Goal: Find specific page/section

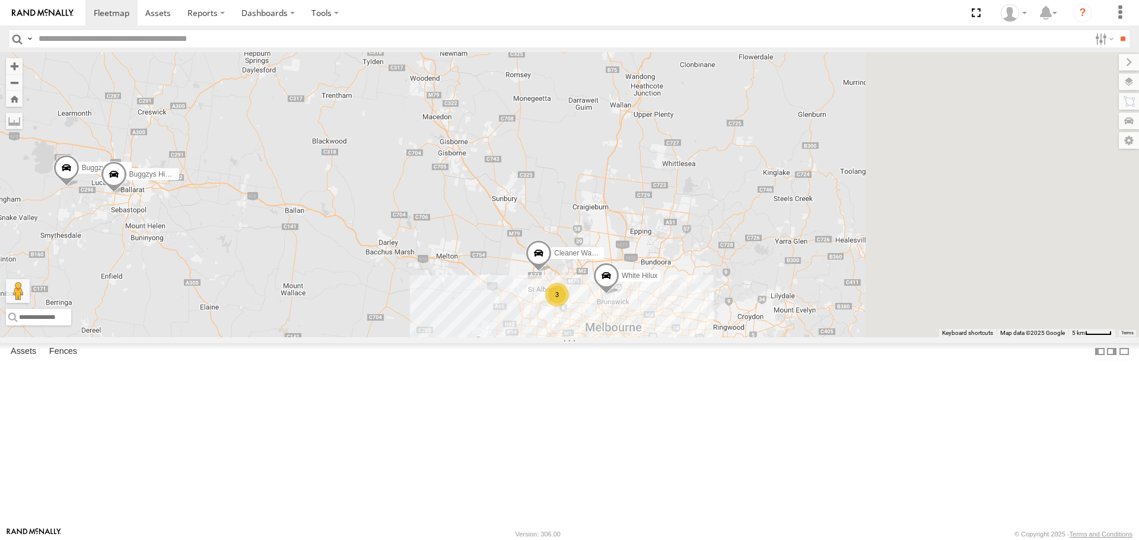
drag, startPoint x: 901, startPoint y: 362, endPoint x: 530, endPoint y: 314, distance: 374.0
click at [530, 314] on div "Buggzys HiAce #1 Buggzys HiAce #2 Cleaner Wagon #1 White Hilux 3" at bounding box center [569, 194] width 1139 height 285
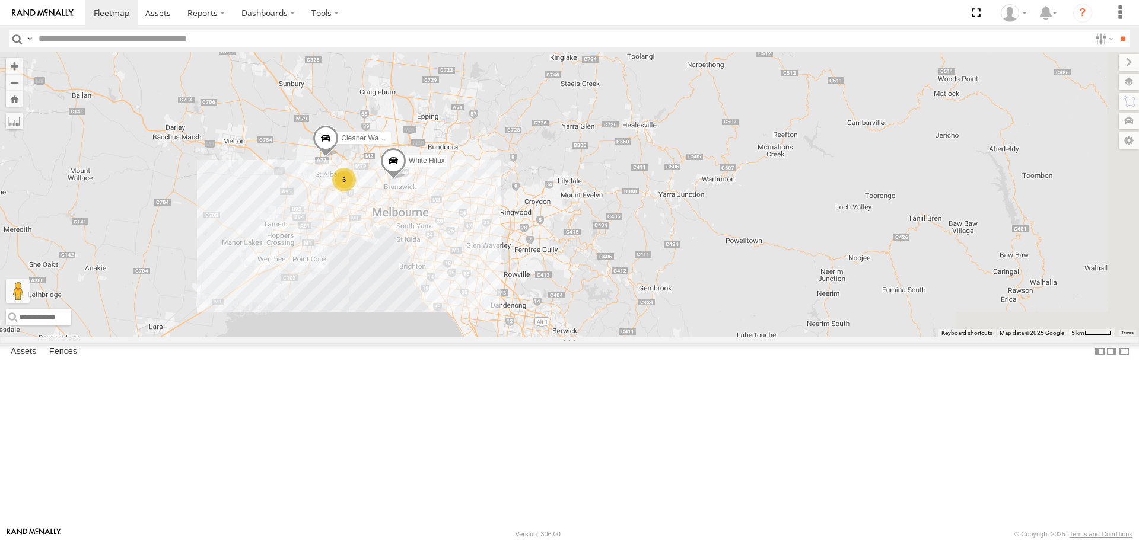
drag, startPoint x: 823, startPoint y: 330, endPoint x: 391, endPoint y: 262, distance: 437.3
click at [391, 262] on div "Buggzys HiAce #1 Buggzys HiAce #2 3 Cleaner Wagon #1 White Hilux" at bounding box center [569, 194] width 1139 height 285
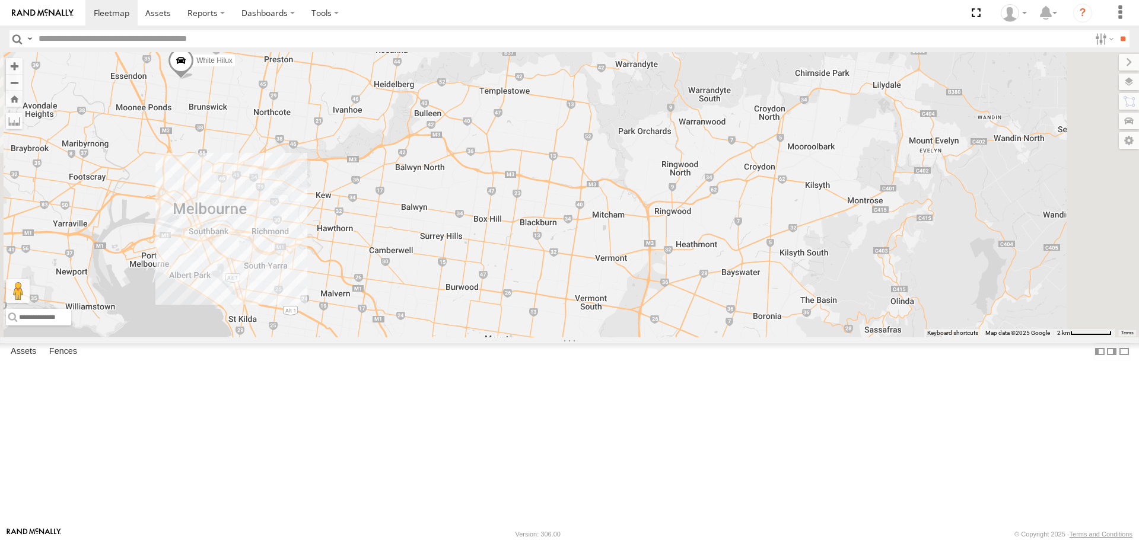
drag, startPoint x: 600, startPoint y: 232, endPoint x: 476, endPoint y: 207, distance: 126.5
click at [476, 207] on div "Buggzys HiAce #1 Buggzys HiAce #2 Cleaner Wagon #1 White Hilux" at bounding box center [569, 194] width 1139 height 285
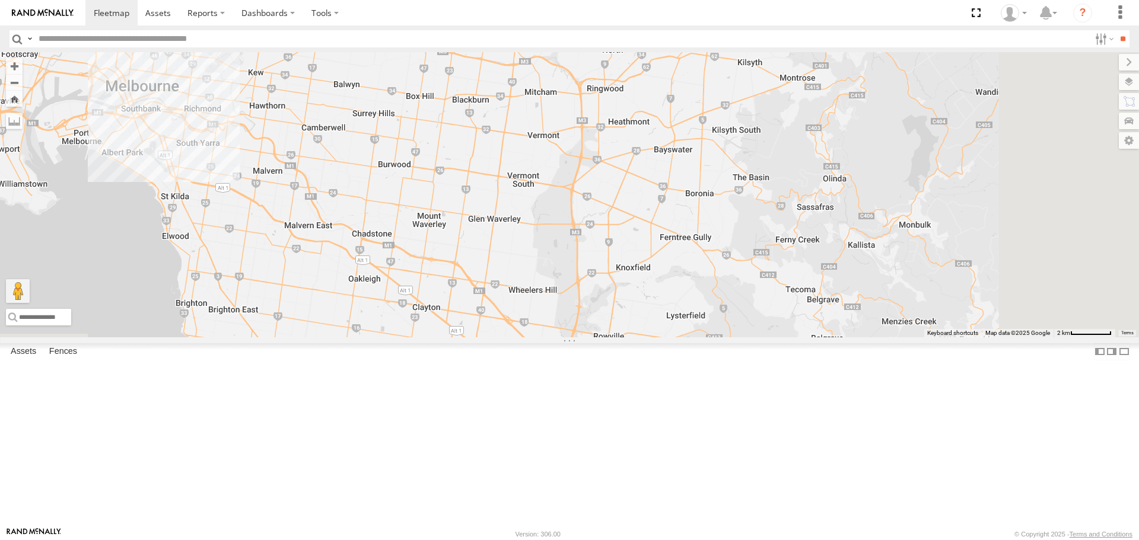
drag, startPoint x: 544, startPoint y: 330, endPoint x: 502, endPoint y: 233, distance: 106.0
click at [502, 233] on div "Buggzys HiAce #1 Buggzys HiAce #2 Cleaner Wagon #1 White Hilux" at bounding box center [569, 194] width 1139 height 285
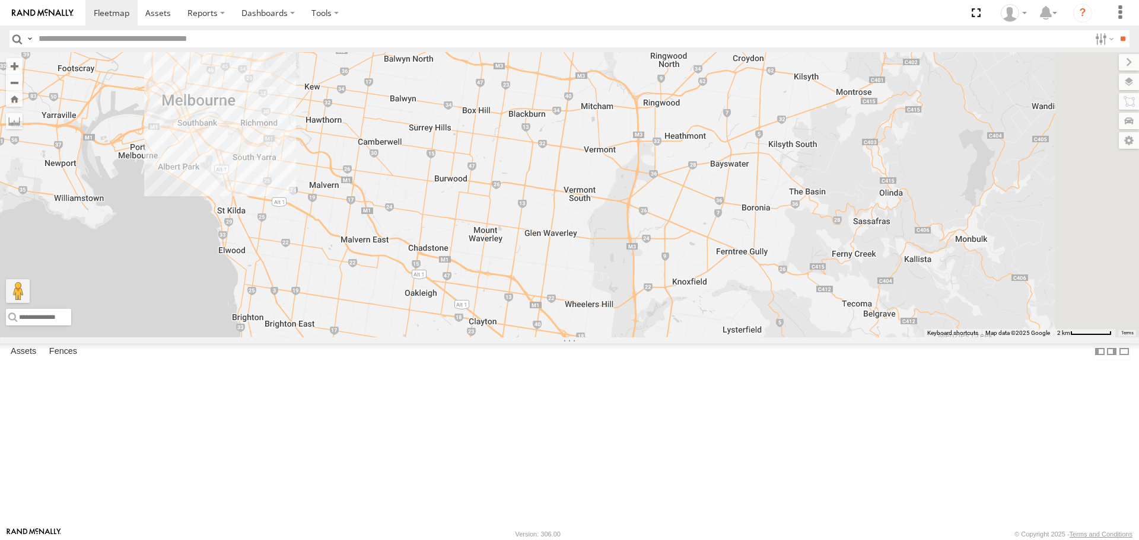
drag, startPoint x: 495, startPoint y: 291, endPoint x: 678, endPoint y: 333, distance: 187.5
click at [678, 333] on div "Buggzys HiAce #1 Buggzys HiAce #2 Cleaner Wagon #1 White Hilux" at bounding box center [569, 194] width 1139 height 285
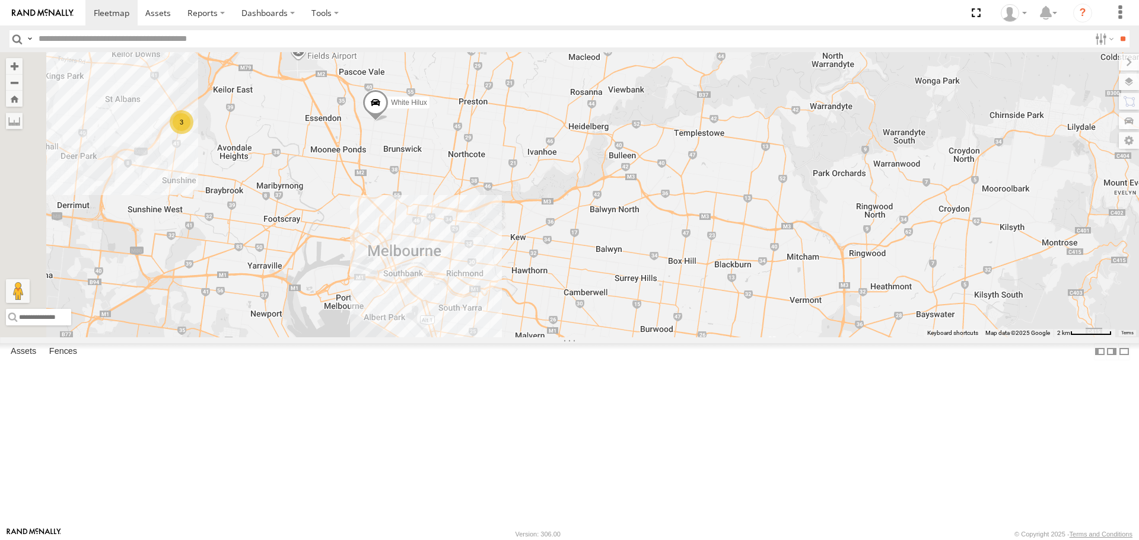
drag, startPoint x: 437, startPoint y: 228, endPoint x: 450, endPoint y: 342, distance: 114.7
click at [450, 337] on div "Buggzys HiAce #1 Buggzys HiAce #2 Cleaner Wagon #1 White Hilux 3" at bounding box center [569, 194] width 1139 height 285
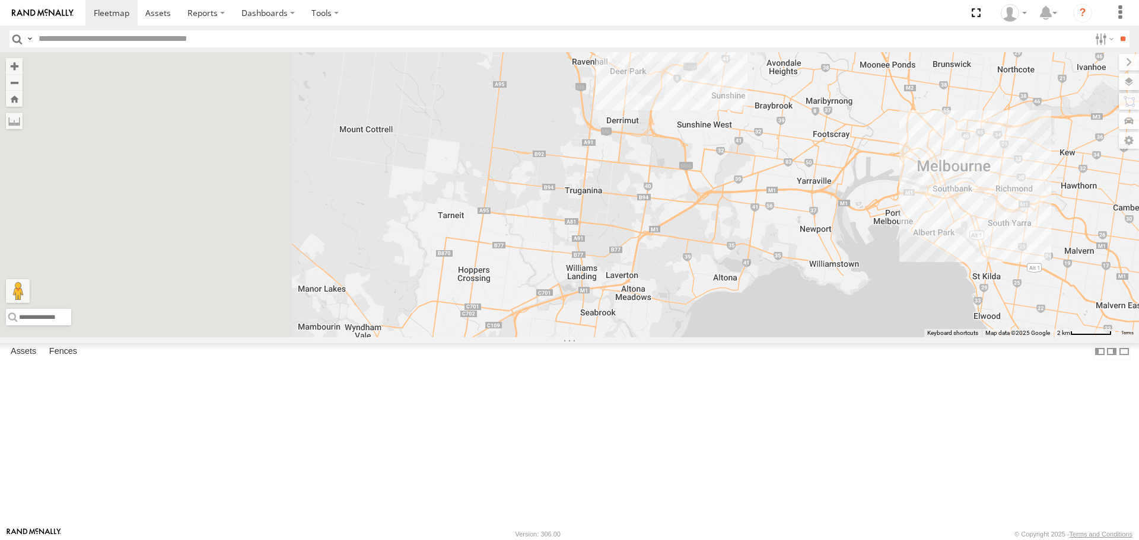
drag, startPoint x: 385, startPoint y: 352, endPoint x: 965, endPoint y: 263, distance: 586.5
click at [965, 263] on div "Buggzys HiAce #1 Buggzys HiAce #2 Cleaner Wagon #1 White Hilux 3" at bounding box center [569, 194] width 1139 height 285
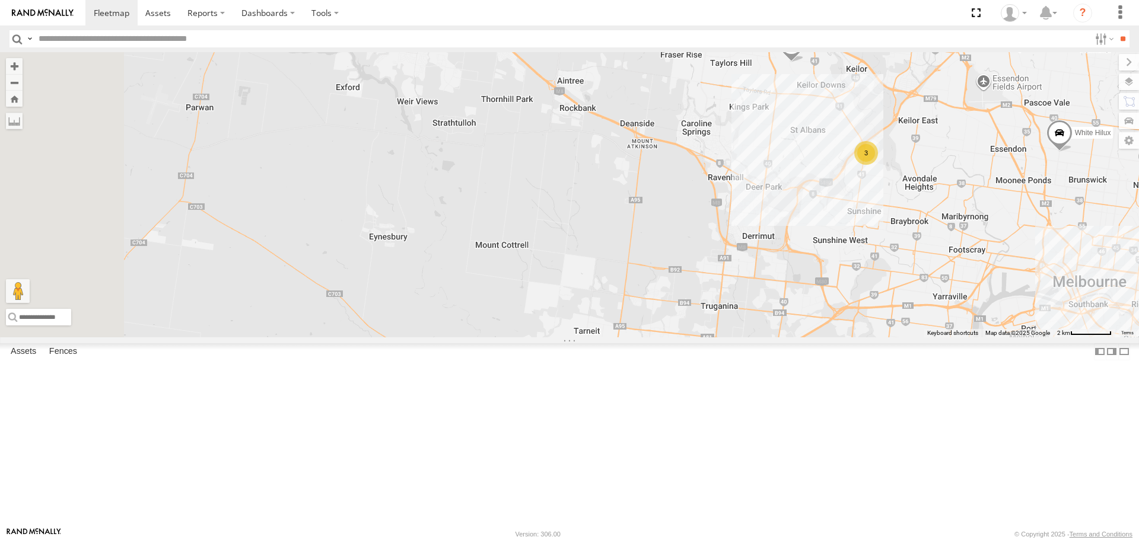
drag, startPoint x: 490, startPoint y: 268, endPoint x: 659, endPoint y: 473, distance: 265.9
click at [659, 337] on div "Buggzys HiAce #1 Buggzys HiAce #2 Cleaner Wagon #1 White Hilux 3" at bounding box center [569, 194] width 1139 height 285
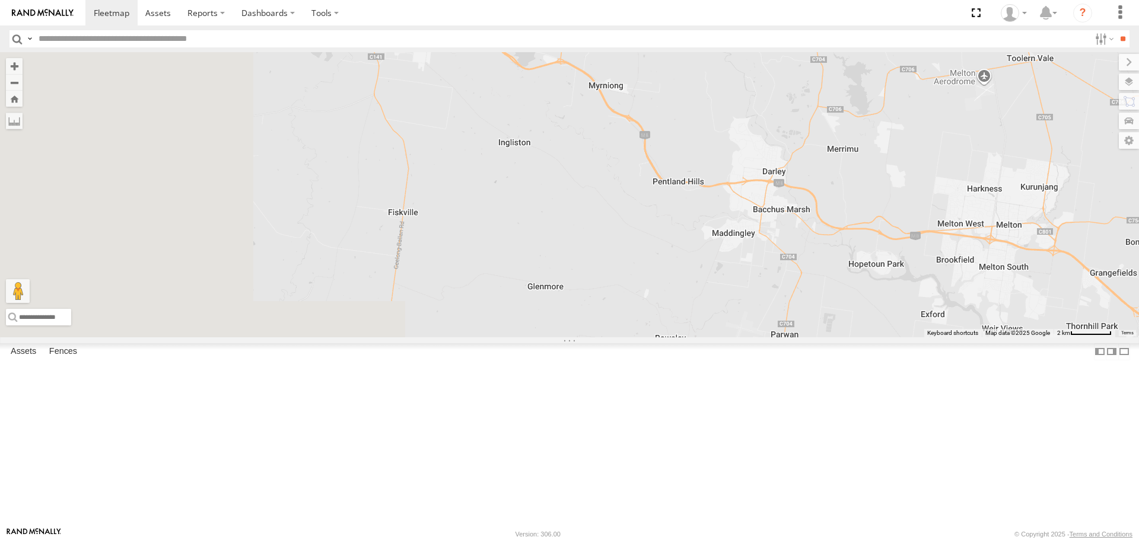
drag, startPoint x: 440, startPoint y: 413, endPoint x: 975, endPoint y: 439, distance: 536.4
click at [975, 337] on div "Buggzys HiAce #1 Buggzys HiAce #2 Cleaner Wagon #1 White Hilux 3" at bounding box center [569, 194] width 1139 height 285
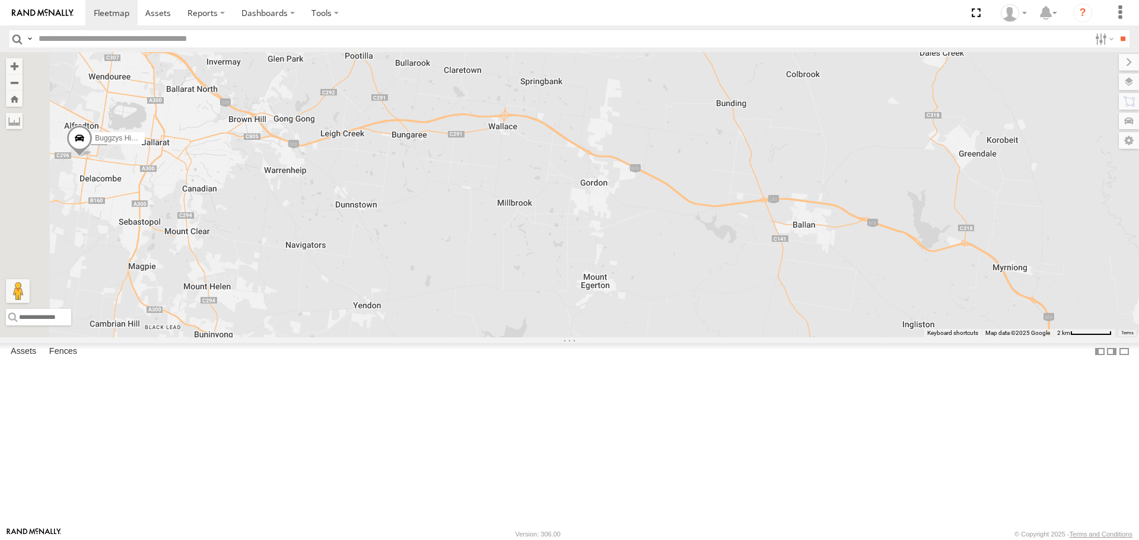
drag, startPoint x: 516, startPoint y: 376, endPoint x: 727, endPoint y: 465, distance: 229.5
click at [727, 337] on div "Buggzys HiAce #1 Buggzys HiAce #2 Cleaner Wagon #1 White Hilux 3" at bounding box center [569, 194] width 1139 height 285
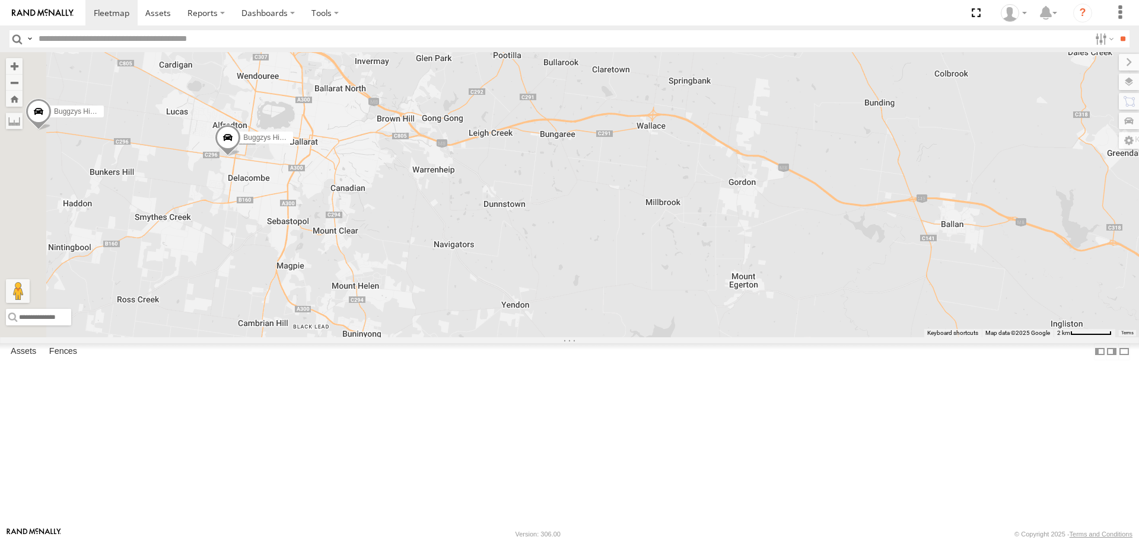
drag, startPoint x: 593, startPoint y: 441, endPoint x: 662, endPoint y: 447, distance: 68.5
click at [662, 337] on div "Buggzys HiAce #1 Buggzys HiAce #2 Cleaner Wagon #1 White Hilux 3" at bounding box center [569, 194] width 1139 height 285
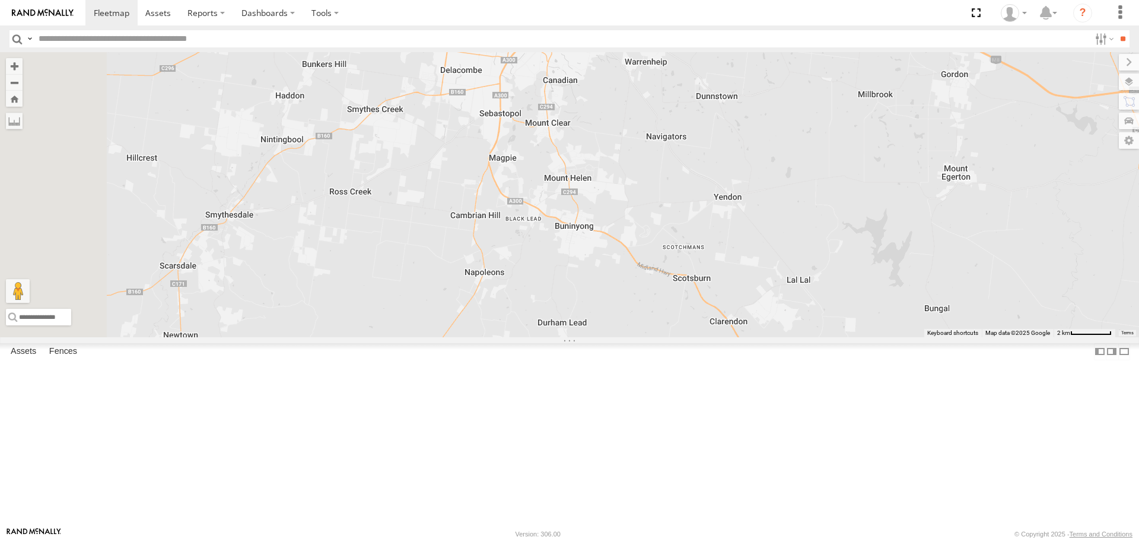
drag, startPoint x: 554, startPoint y: 418, endPoint x: 694, endPoint y: 300, distance: 183.1
click at [694, 300] on div "Buggzys HiAce #1 Buggzys HiAce #2 Cleaner Wagon #1 White Hilux 3" at bounding box center [569, 194] width 1139 height 285
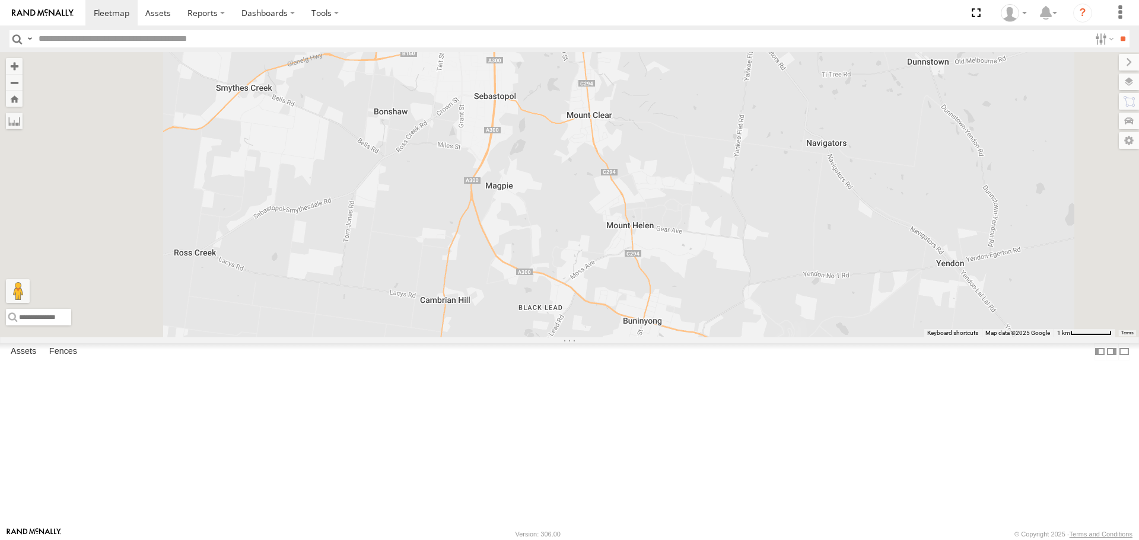
drag, startPoint x: 708, startPoint y: 340, endPoint x: 746, endPoint y: 408, distance: 77.8
click at [746, 337] on div "Buggzys HiAce #1 Buggzys HiAce #2 Cleaner Wagon #1 White Hilux" at bounding box center [569, 194] width 1139 height 285
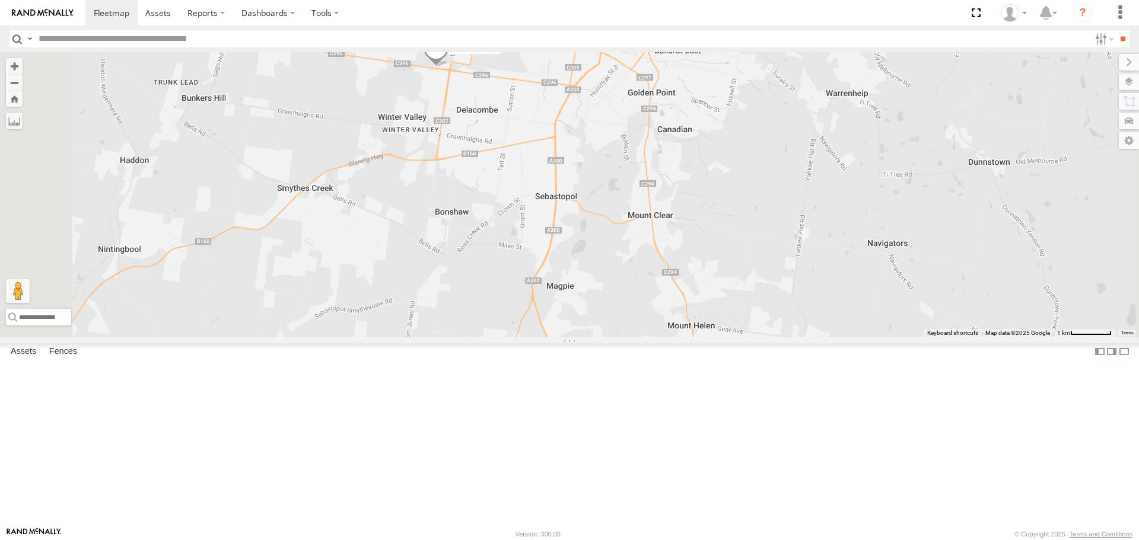
drag, startPoint x: 557, startPoint y: 312, endPoint x: 640, endPoint y: 443, distance: 154.4
click at [640, 337] on div "Buggzys HiAce #1 Buggzys HiAce #2 Cleaner Wagon #1 White Hilux" at bounding box center [569, 194] width 1139 height 285
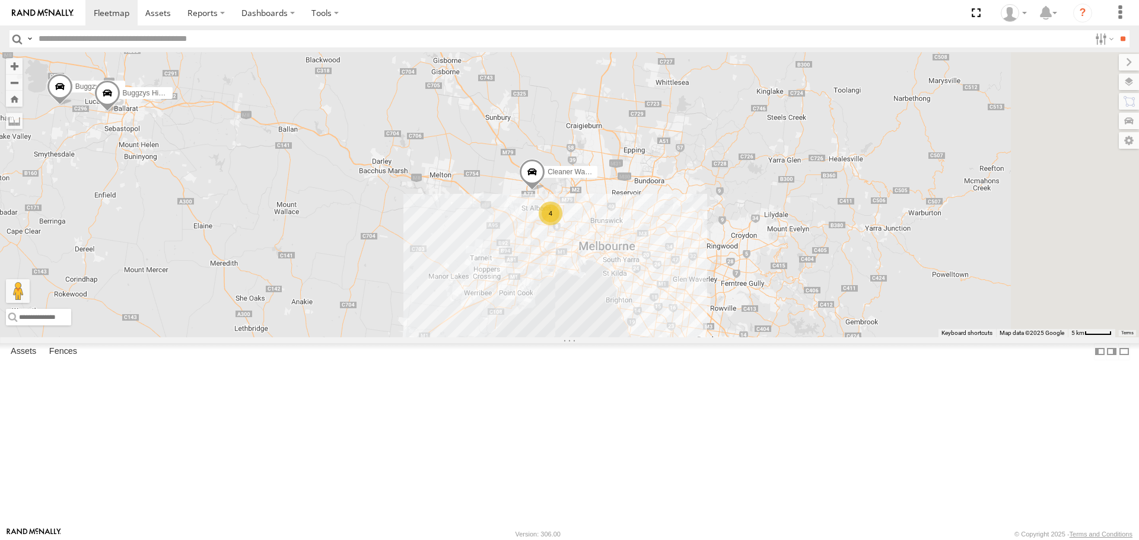
drag, startPoint x: 886, startPoint y: 311, endPoint x: 616, endPoint y: 276, distance: 272.3
click at [616, 276] on div "Buggzys HiAce #1 Buggzys HiAce #2 4 Cleaner Wagon #1" at bounding box center [569, 194] width 1139 height 285
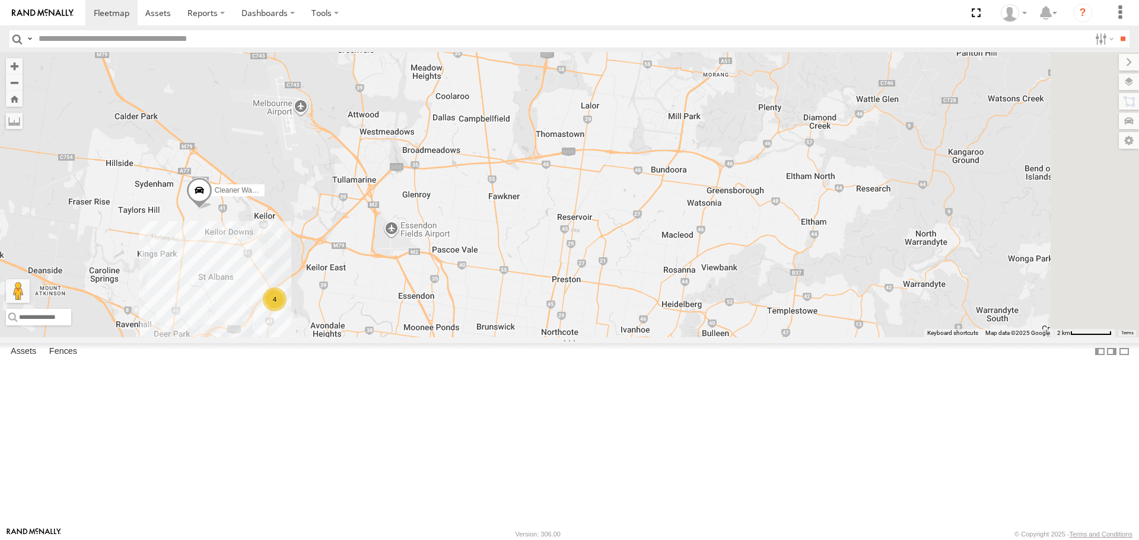
drag, startPoint x: 822, startPoint y: 345, endPoint x: 520, endPoint y: 393, distance: 305.7
click at [520, 337] on div "Buggzys HiAce #1 Buggzys HiAce #2 Cleaner Wagon #1 4" at bounding box center [569, 194] width 1139 height 285
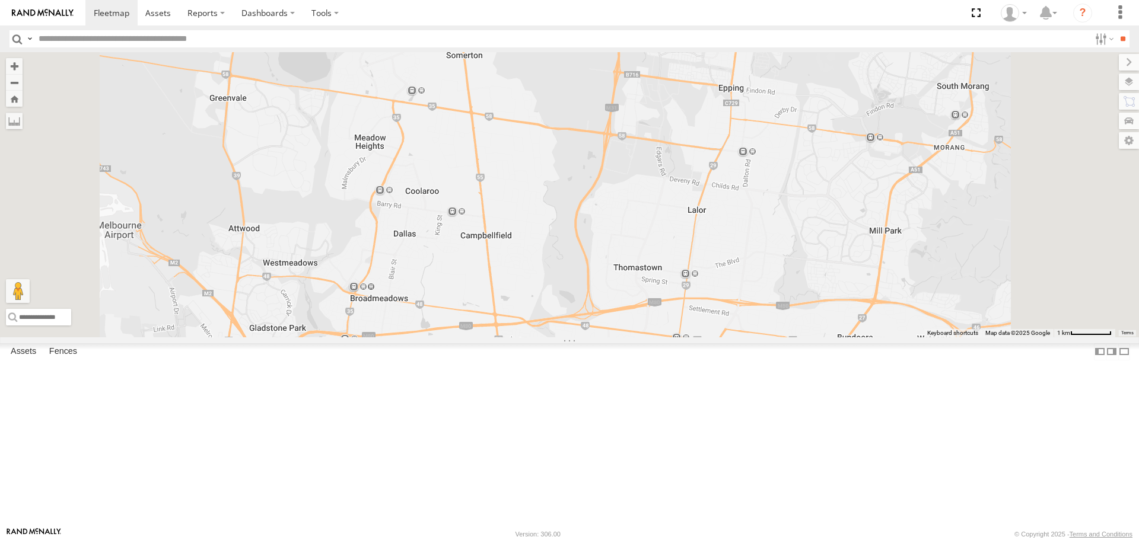
drag, startPoint x: 635, startPoint y: 312, endPoint x: 615, endPoint y: 522, distance: 210.9
click at [615, 337] on div "Buggzys HiAce #1 Buggzys HiAce #2 Cleaner Wagon #1" at bounding box center [569, 194] width 1139 height 285
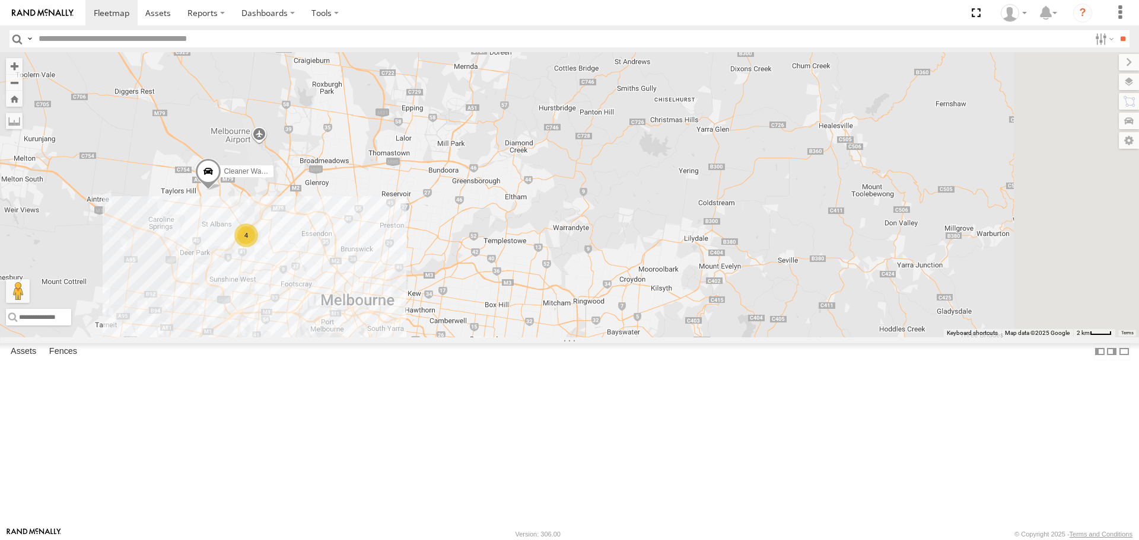
drag, startPoint x: 620, startPoint y: 435, endPoint x: 493, endPoint y: 260, distance: 216.7
click at [493, 260] on div "Buggzys HiAce #1 Buggzys HiAce #2 Cleaner Wagon #1 4" at bounding box center [569, 194] width 1139 height 285
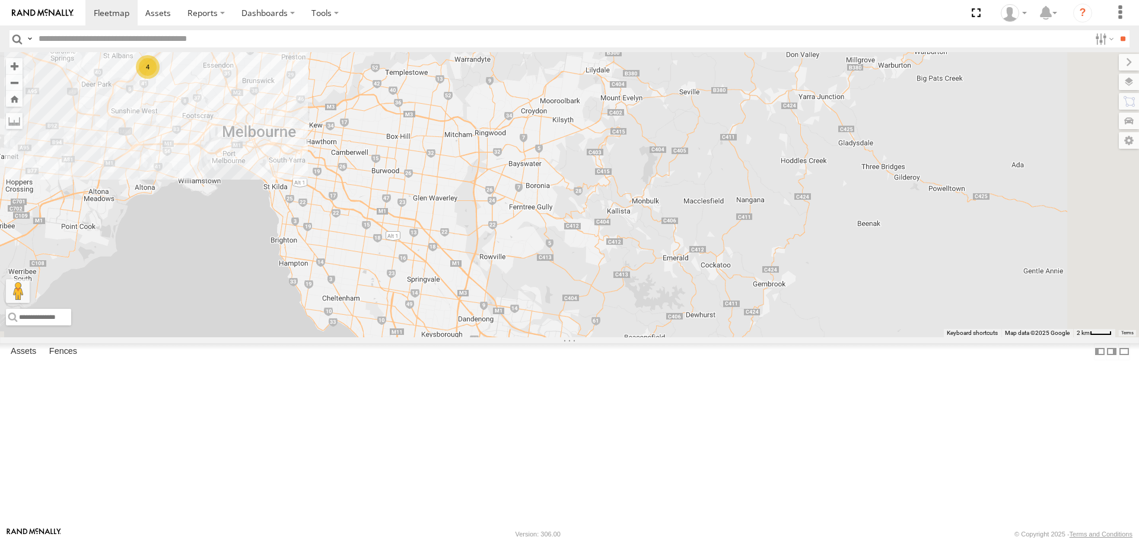
drag, startPoint x: 653, startPoint y: 407, endPoint x: 560, endPoint y: 252, distance: 180.9
click at [560, 252] on div "Buggzys HiAce #1 Buggzys HiAce #2 Cleaner Wagon #1 4" at bounding box center [569, 194] width 1139 height 285
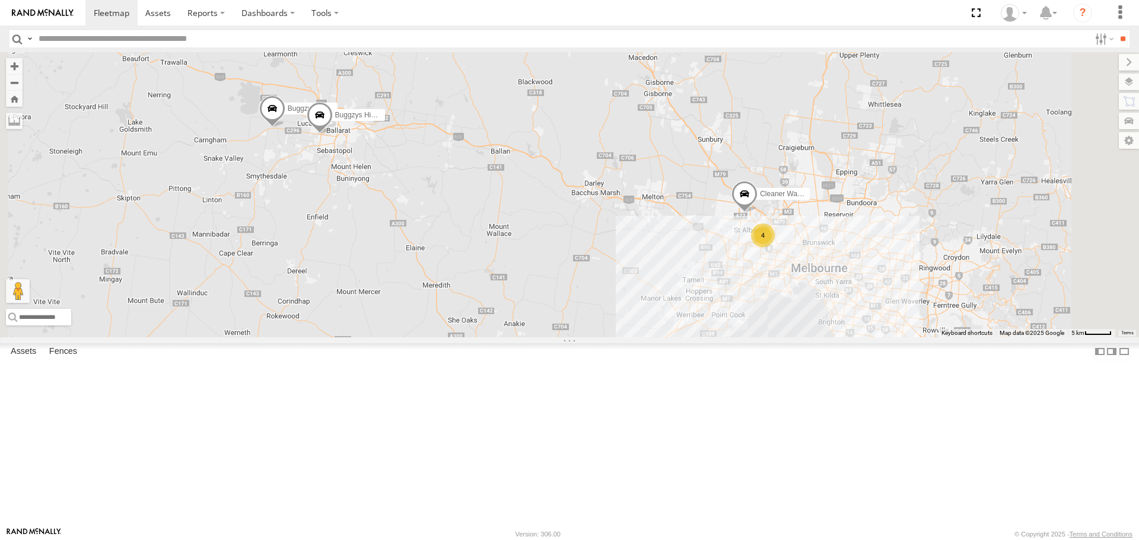
drag, startPoint x: 914, startPoint y: 372, endPoint x: 814, endPoint y: 349, distance: 102.8
click at [814, 337] on div "Buggzys HiAce #1 Buggzys HiAce #2 4 Cleaner Wagon #1" at bounding box center [569, 194] width 1139 height 285
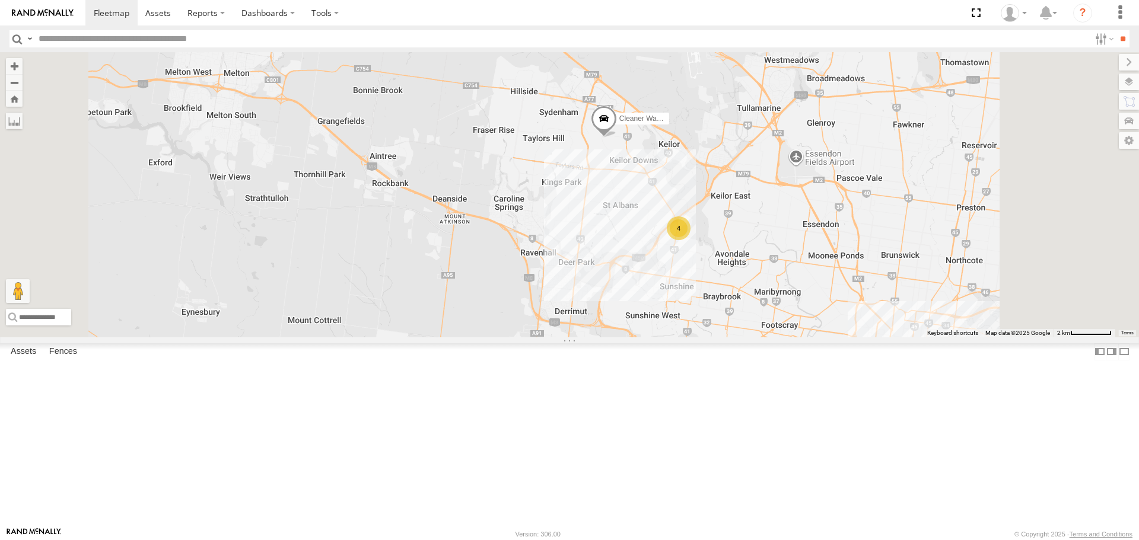
drag, startPoint x: 854, startPoint y: 337, endPoint x: 813, endPoint y: 398, distance: 73.9
click at [813, 337] on div "Buggzys HiAce #1 Buggzys HiAce #2 Cleaner Wagon #1 4" at bounding box center [569, 194] width 1139 height 285
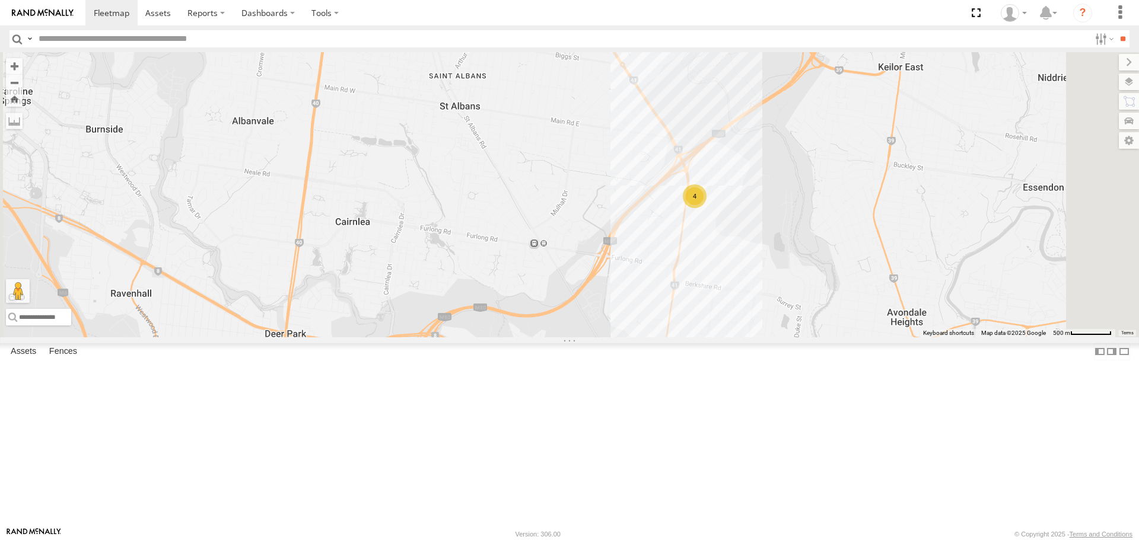
drag, startPoint x: 799, startPoint y: 359, endPoint x: 789, endPoint y: 384, distance: 26.9
click at [789, 337] on div "Buggzys HiAce #1 Buggzys HiAce #2 Cleaner Wagon #1 4" at bounding box center [569, 194] width 1139 height 285
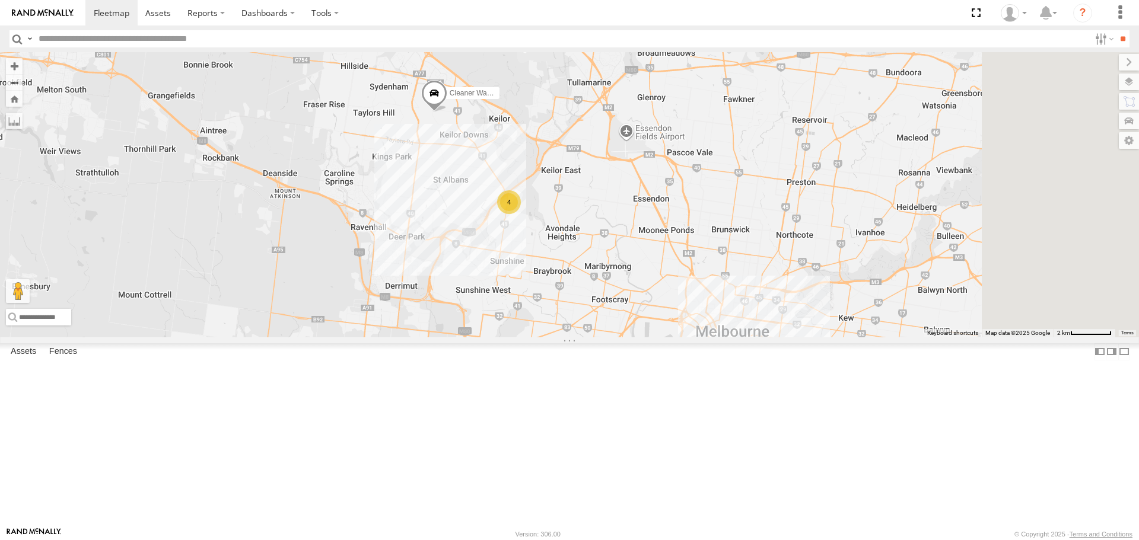
drag, startPoint x: 918, startPoint y: 418, endPoint x: 710, endPoint y: 319, distance: 230.6
click at [710, 319] on div "Buggzys HiAce #1 Buggzys HiAce #2 Cleaner Wagon #1 4" at bounding box center [569, 194] width 1139 height 285
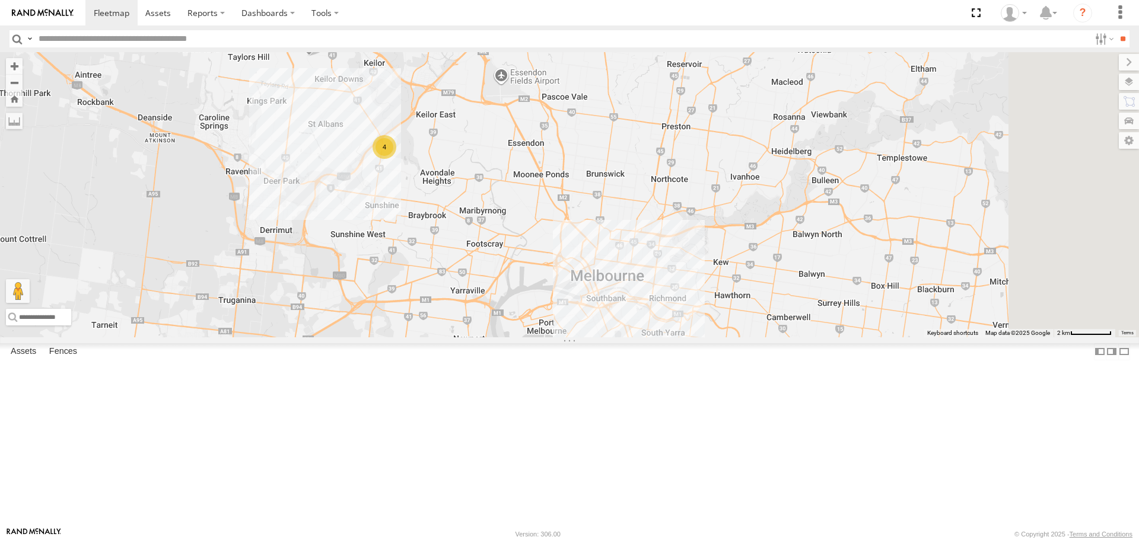
drag, startPoint x: 784, startPoint y: 357, endPoint x: 741, endPoint y: 336, distance: 48.0
click at [741, 336] on div "Buggzys HiAce #1 Buggzys HiAce #2 Cleaner Wagon #1 4" at bounding box center [569, 194] width 1139 height 285
